Goal: Information Seeking & Learning: Learn about a topic

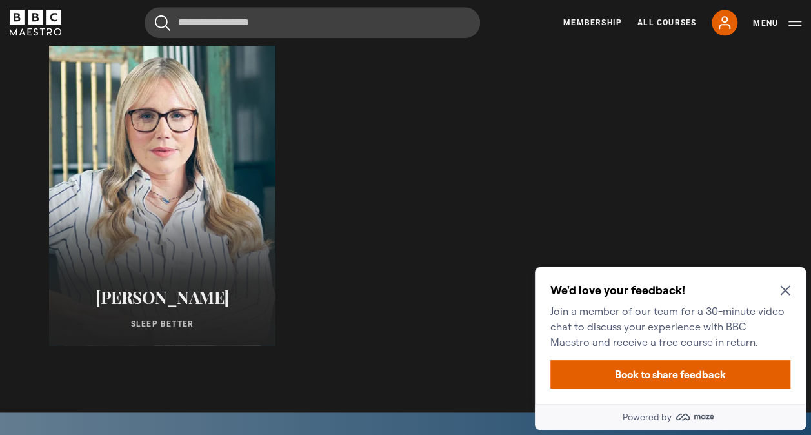
scroll to position [674, 0]
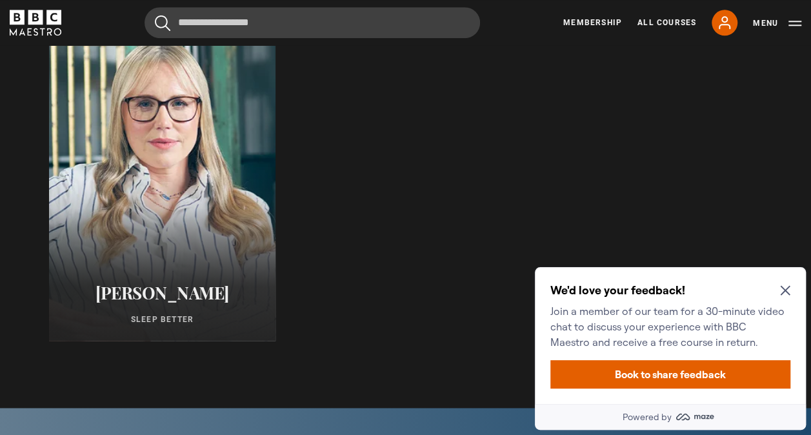
click at [90, 117] on div at bounding box center [161, 185] width 249 height 341
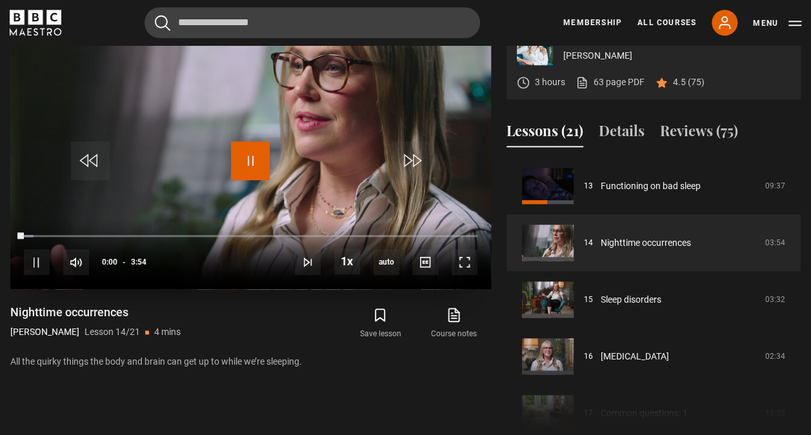
click at [244, 180] on span "Video Player" at bounding box center [250, 160] width 39 height 39
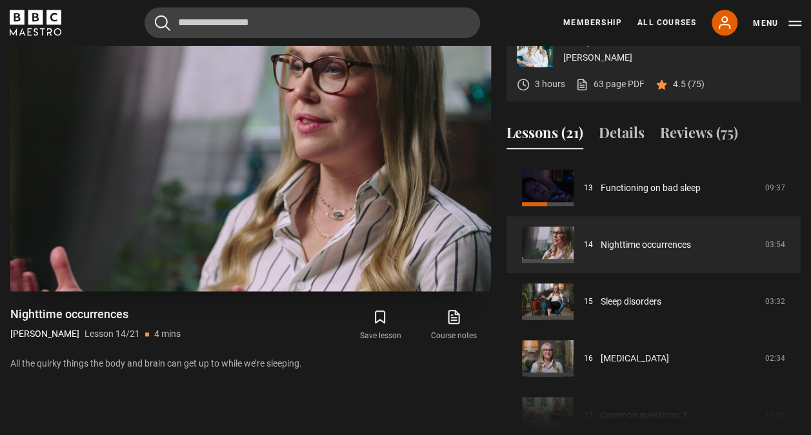
scroll to position [549, 0]
click at [764, 102] on div "3 hours 63 page PDF (opens in new tab) 4.5 (75)" at bounding box center [654, 85] width 274 height 34
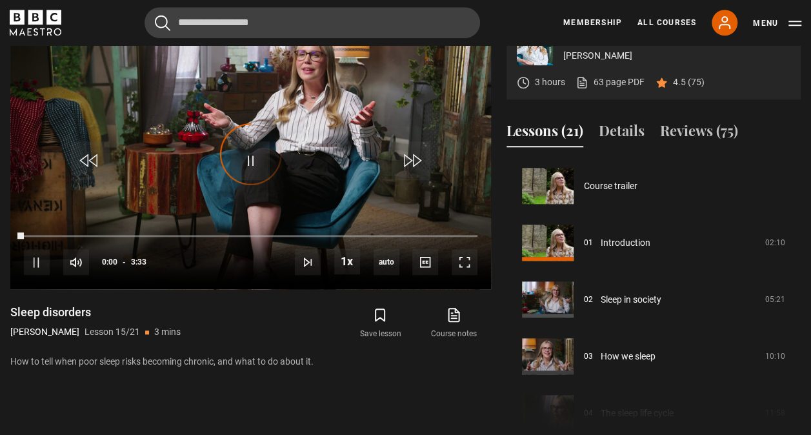
scroll to position [795, 0]
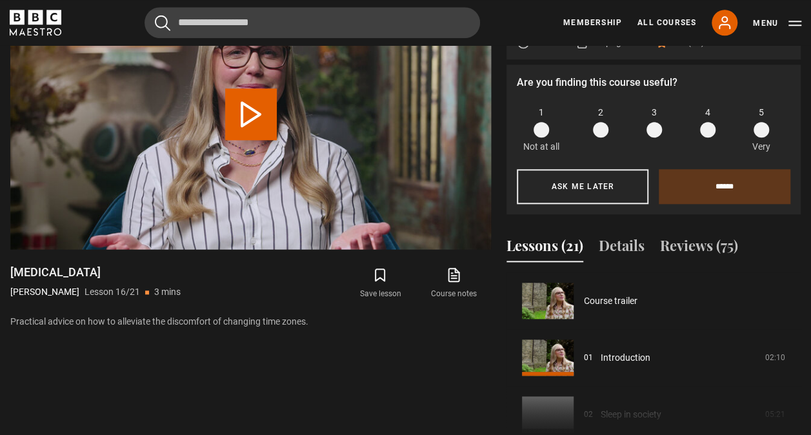
scroll to position [852, 0]
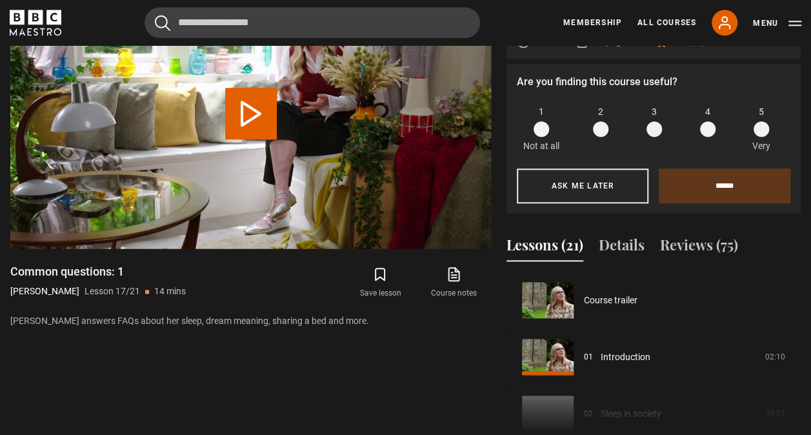
scroll to position [909, 0]
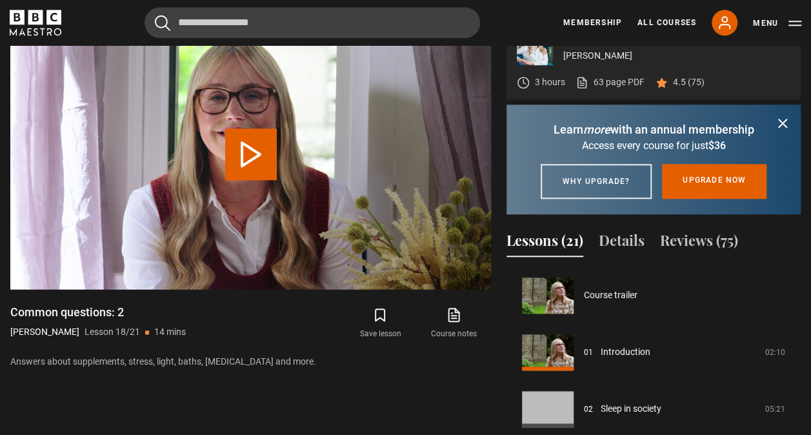
scroll to position [965, 0]
